Goal: Check status: Check status

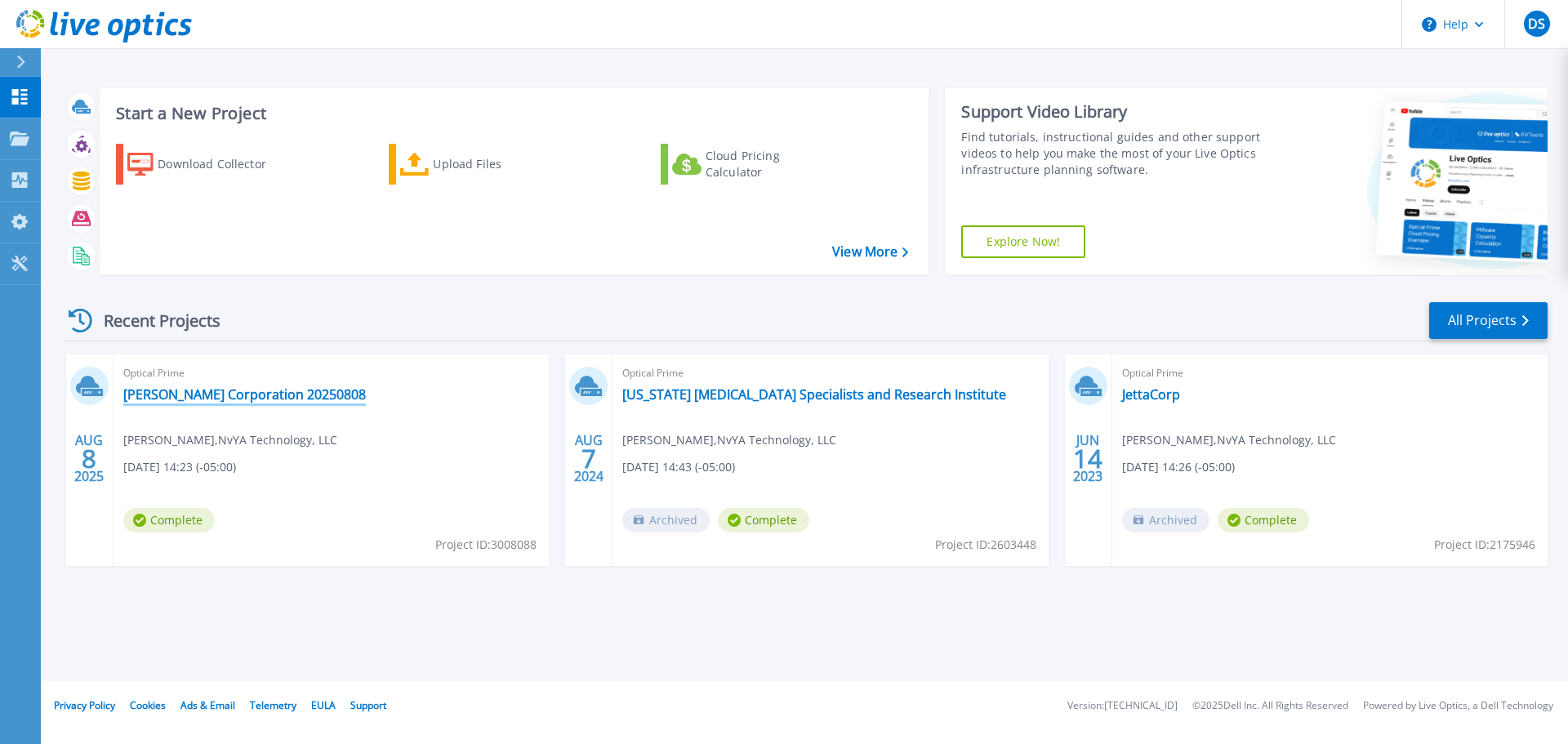
click at [205, 390] on link "[PERSON_NAME] Corporation 20250808" at bounding box center [244, 394] width 243 height 16
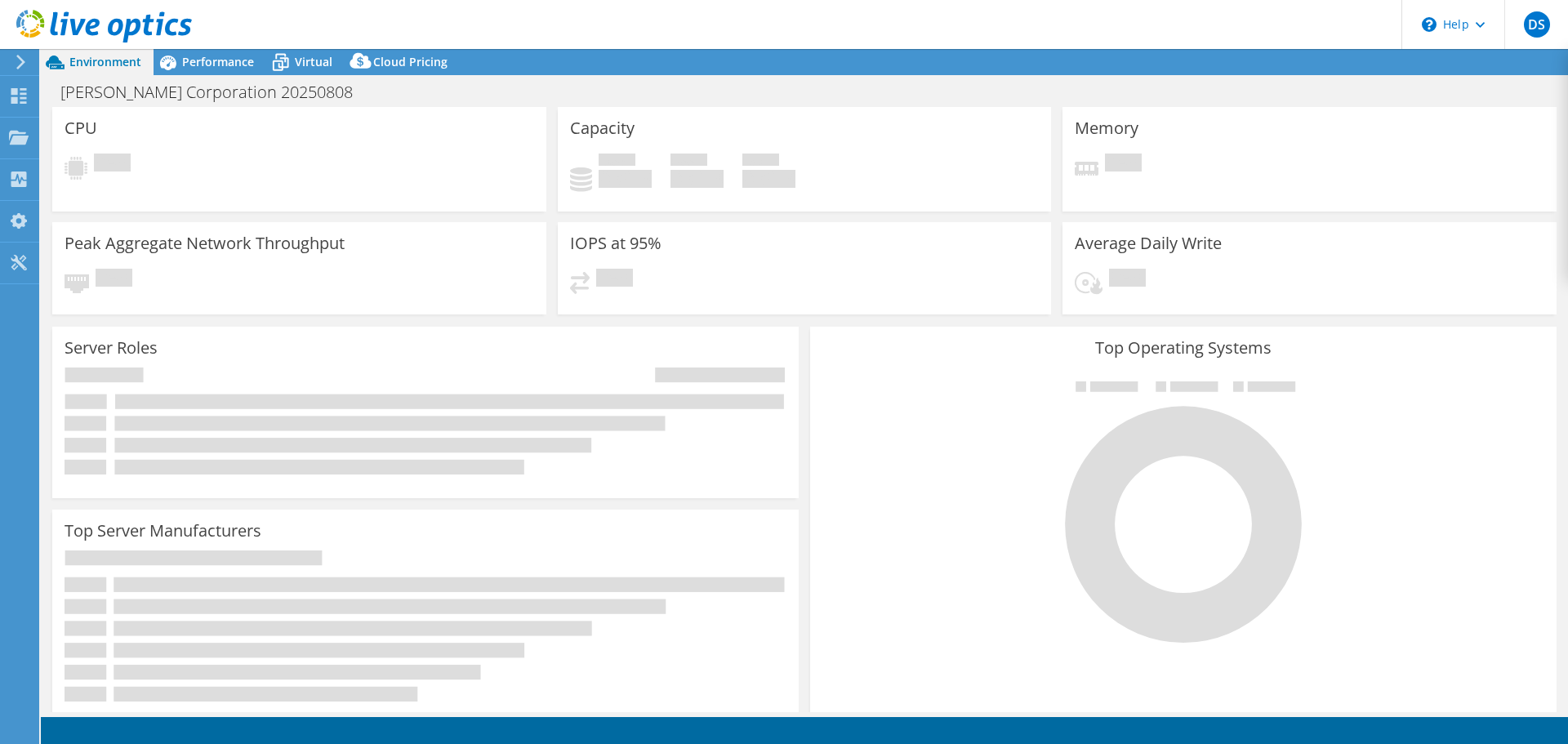
select select "USEast"
select select "USD"
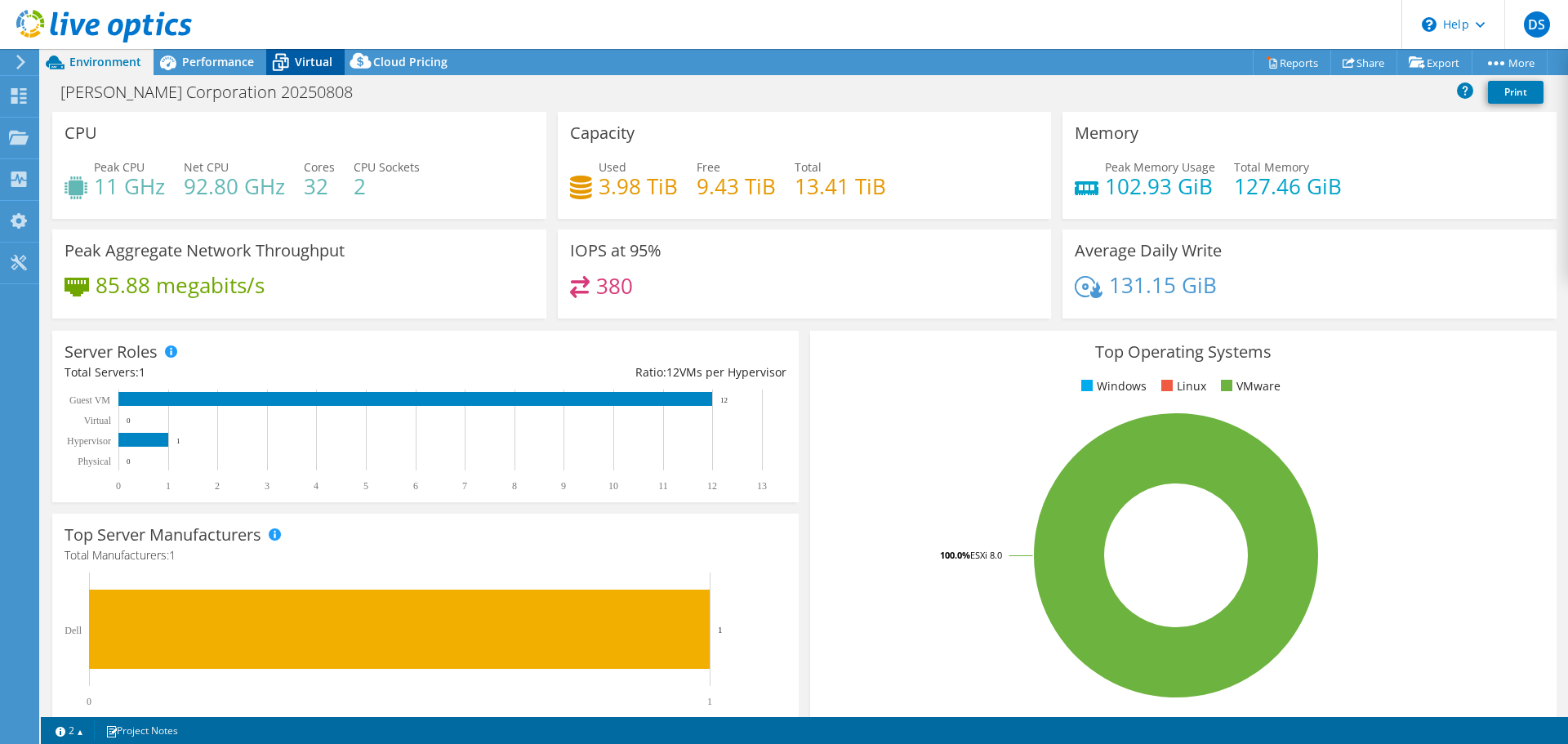
click at [302, 65] on span "Virtual" at bounding box center [313, 61] width 38 height 15
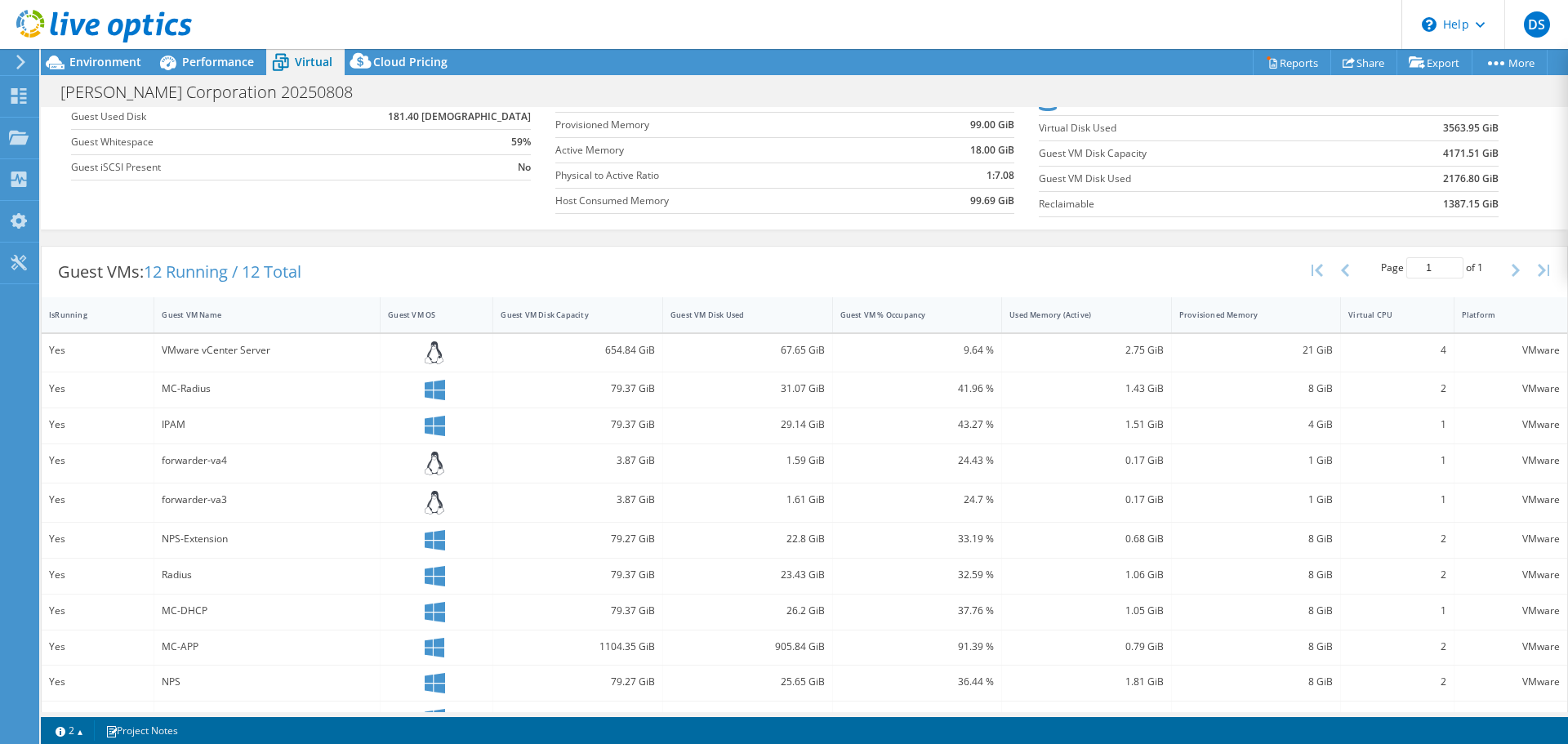
scroll to position [252, 0]
